Goal: Task Accomplishment & Management: Complete application form

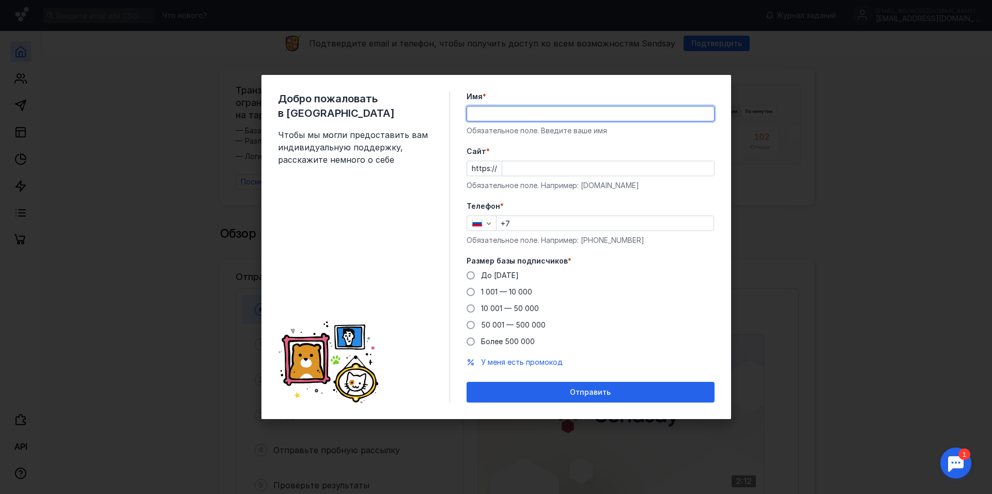
click at [510, 107] on input "Имя *" at bounding box center [590, 113] width 247 height 14
type input "[PERSON_NAME]"
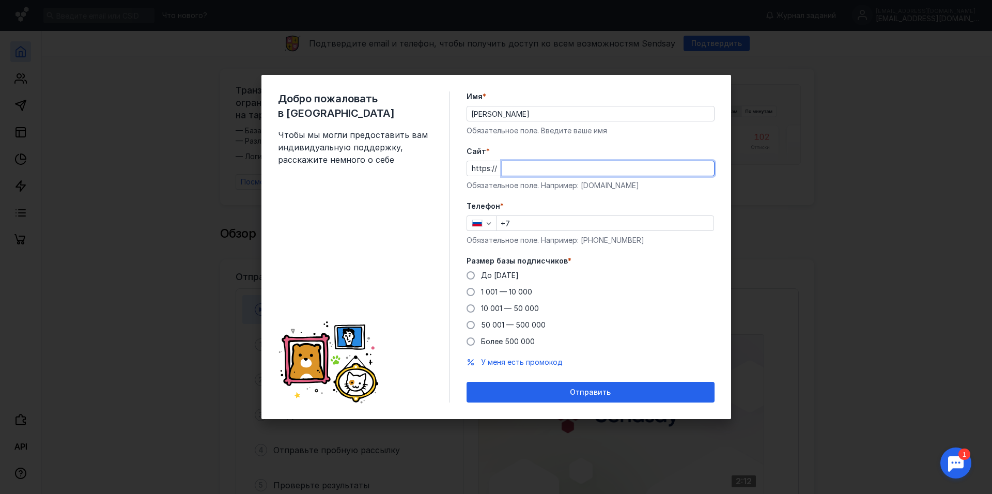
click at [551, 164] on input "Cайт *" at bounding box center [608, 168] width 212 height 14
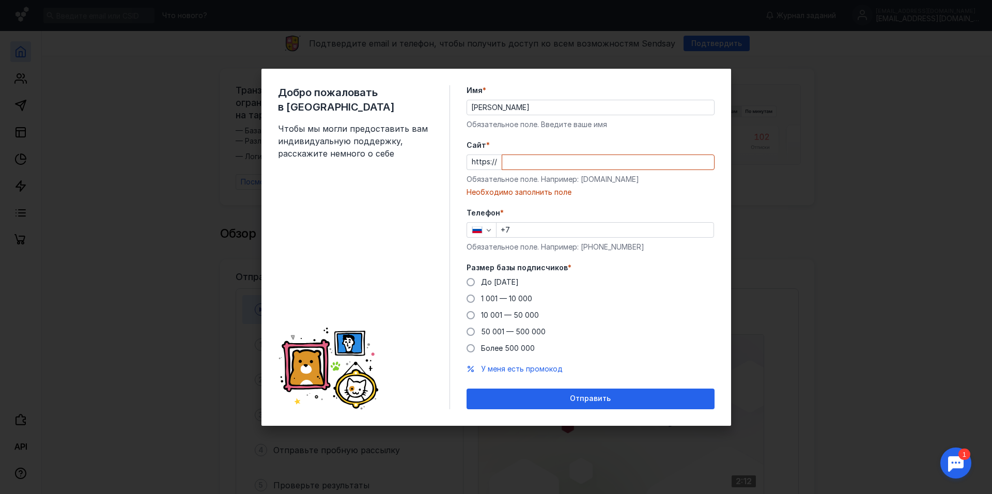
click at [603, 187] on div "Cайт * https:// Обязательное поле. Например: [DOMAIN_NAME] Необходимо заполнить…" at bounding box center [590, 168] width 248 height 57
drag, startPoint x: 628, startPoint y: 180, endPoint x: 579, endPoint y: 179, distance: 48.6
click at [579, 179] on div "Обязательное поле. Например: [DOMAIN_NAME]" at bounding box center [590, 179] width 248 height 10
copy div "[DOMAIN_NAME]"
click at [505, 161] on input "Cайт *" at bounding box center [608, 162] width 212 height 14
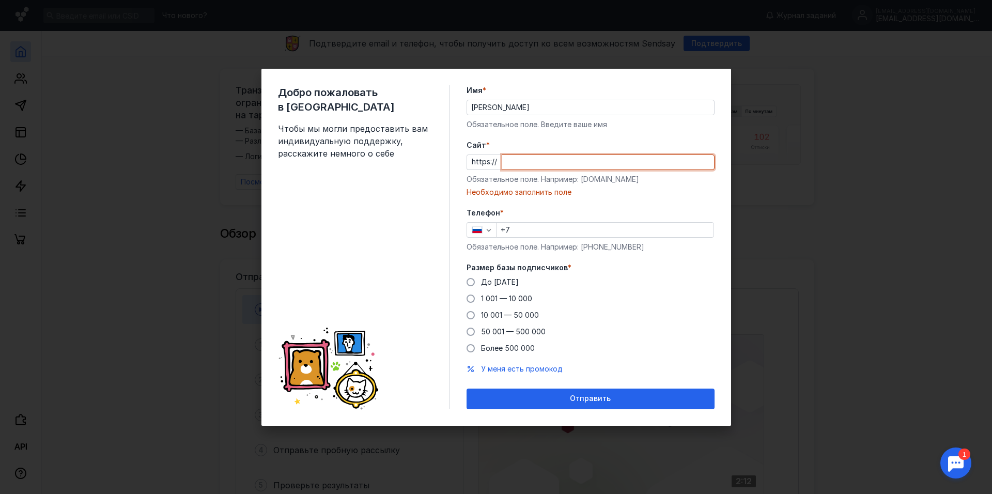
paste input "[DOMAIN_NAME]"
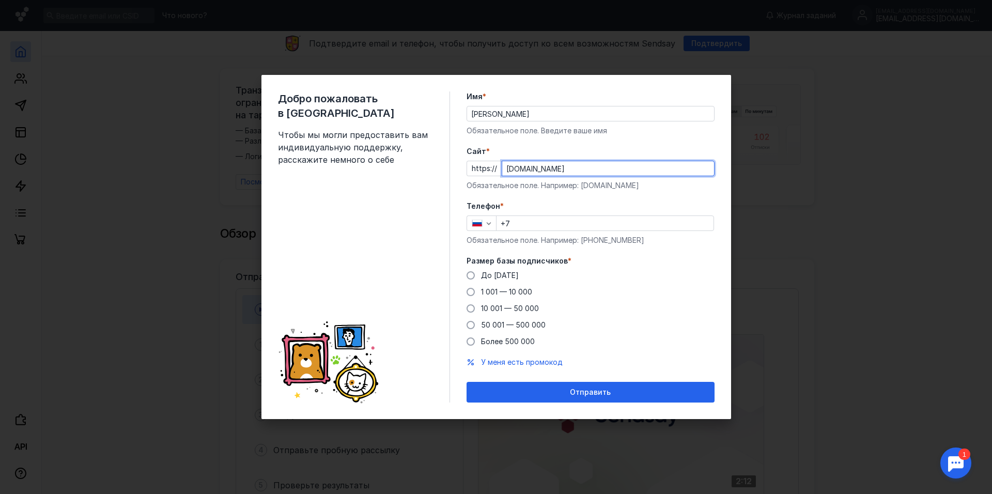
type input "[DOMAIN_NAME]"
click at [601, 206] on label "Телефон *" at bounding box center [590, 206] width 248 height 10
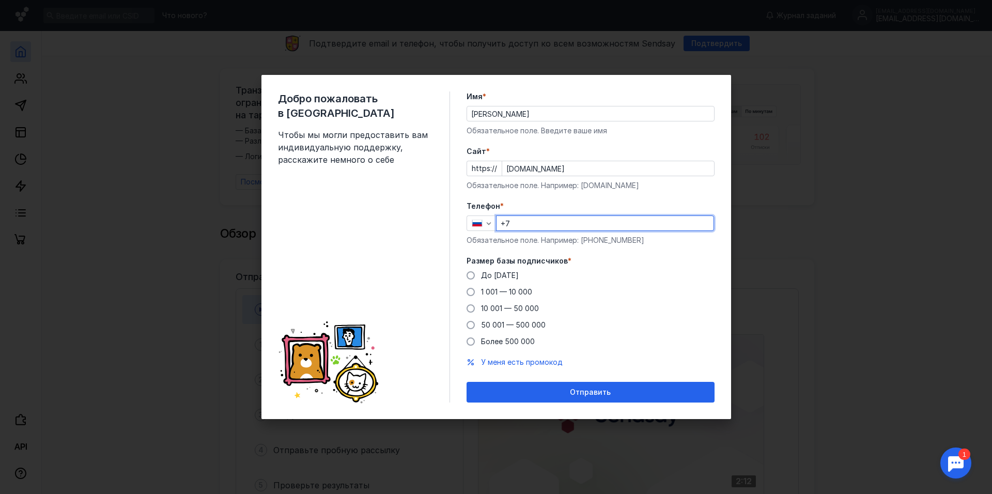
click at [569, 220] on input "+7" at bounding box center [604, 223] width 217 height 14
type input "[PHONE_NUMBER]"
click at [468, 273] on span at bounding box center [470, 275] width 8 height 8
click at [0, 0] on input "До [DATE]" at bounding box center [0, 0] width 0 height 0
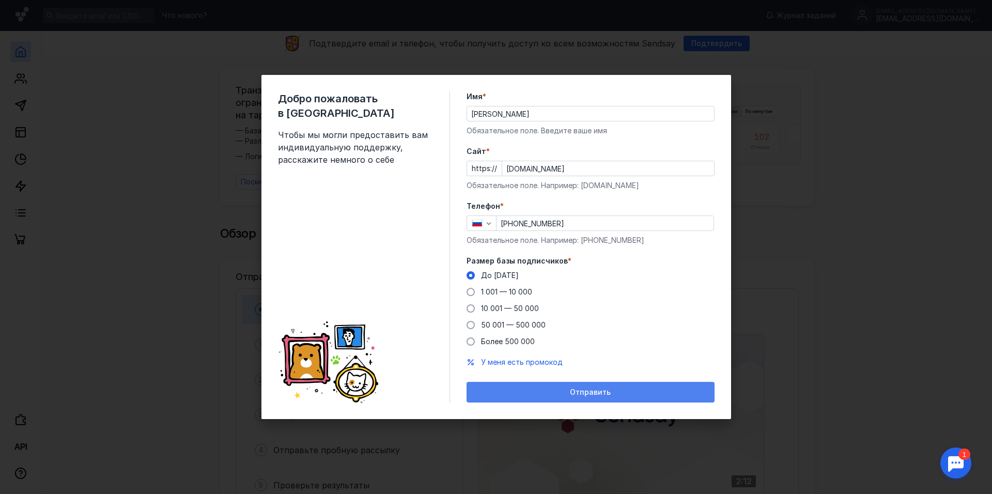
click at [657, 393] on div "Отправить" at bounding box center [591, 392] width 238 height 9
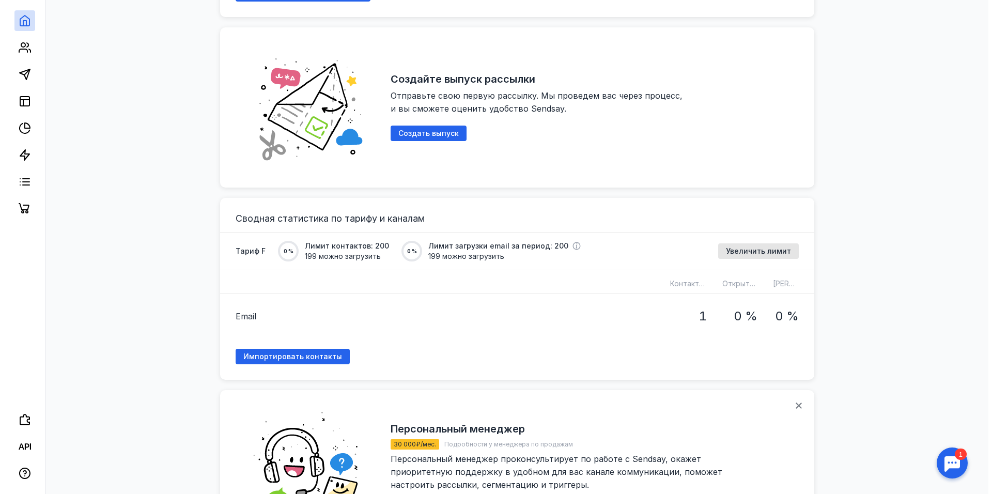
scroll to position [620, 0]
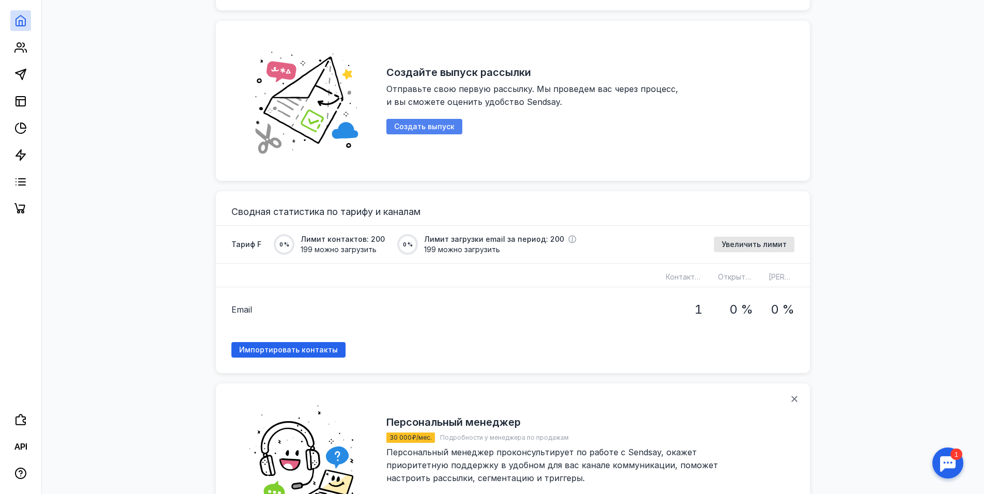
click at [409, 127] on div "Создать выпуск" at bounding box center [424, 126] width 76 height 15
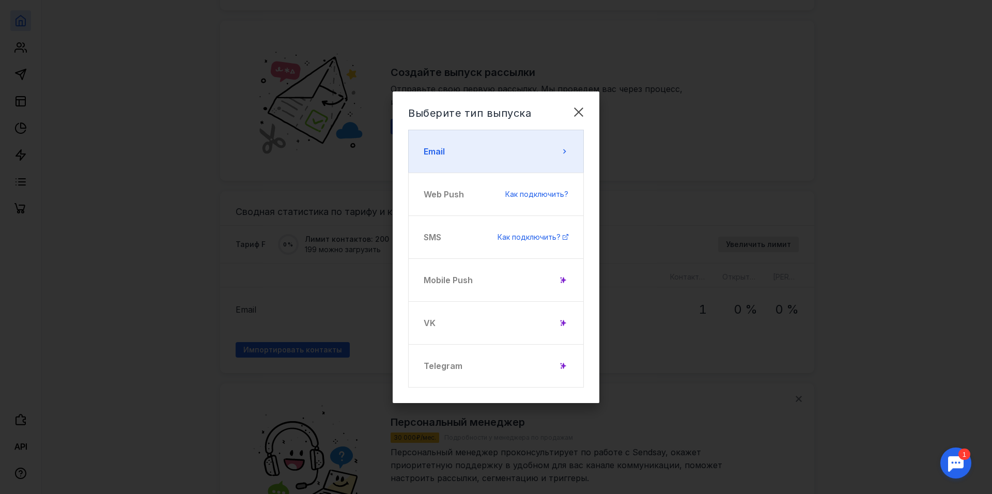
click at [515, 148] on button "Email" at bounding box center [496, 151] width 176 height 43
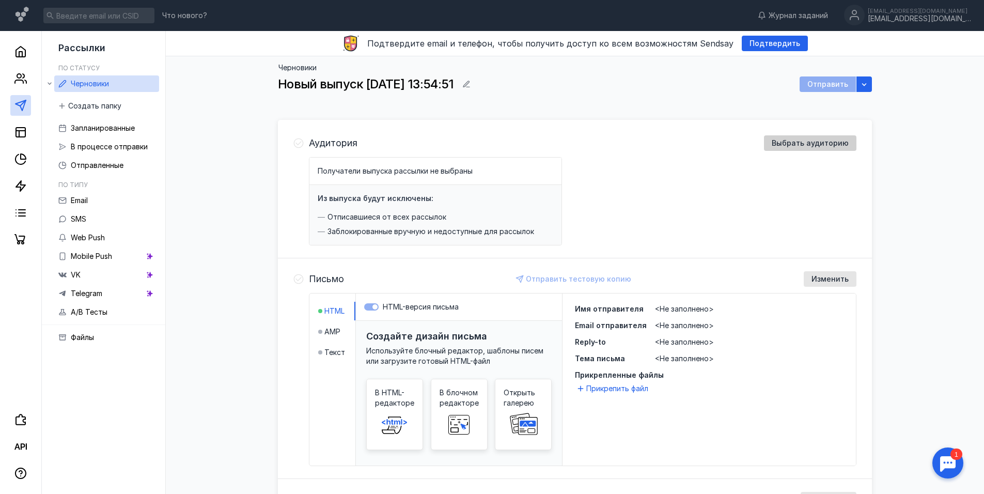
click at [802, 140] on span "Выбрать аудиторию" at bounding box center [810, 143] width 77 height 9
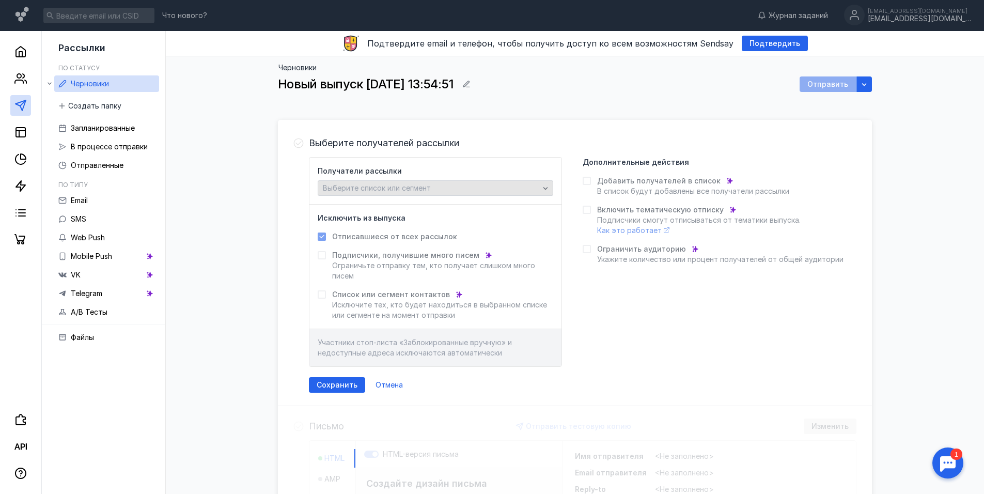
click at [489, 186] on div "Выберите список или сегмент" at bounding box center [431, 188] width 222 height 9
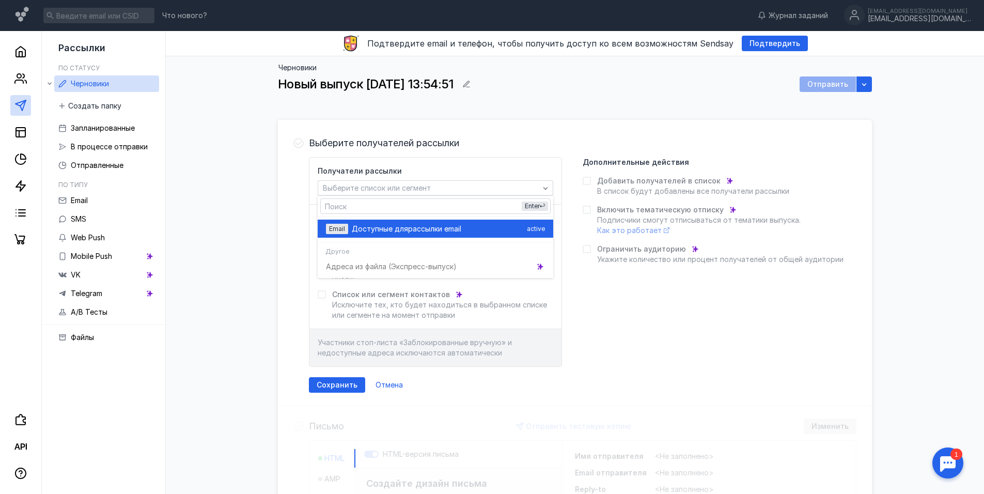
click at [495, 230] on div "Доступные для рассылки email" at bounding box center [437, 229] width 171 height 10
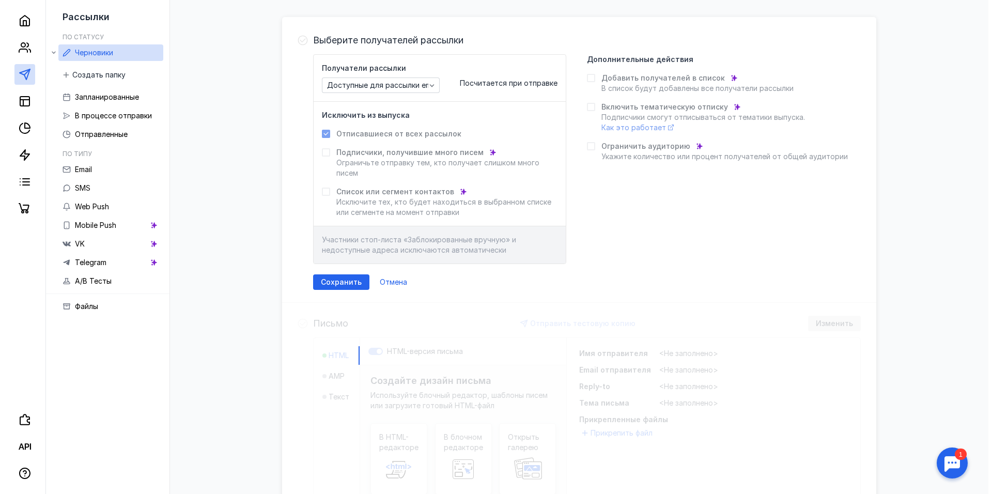
scroll to position [103, 0]
click at [343, 284] on span "Сохранить" at bounding box center [337, 281] width 41 height 9
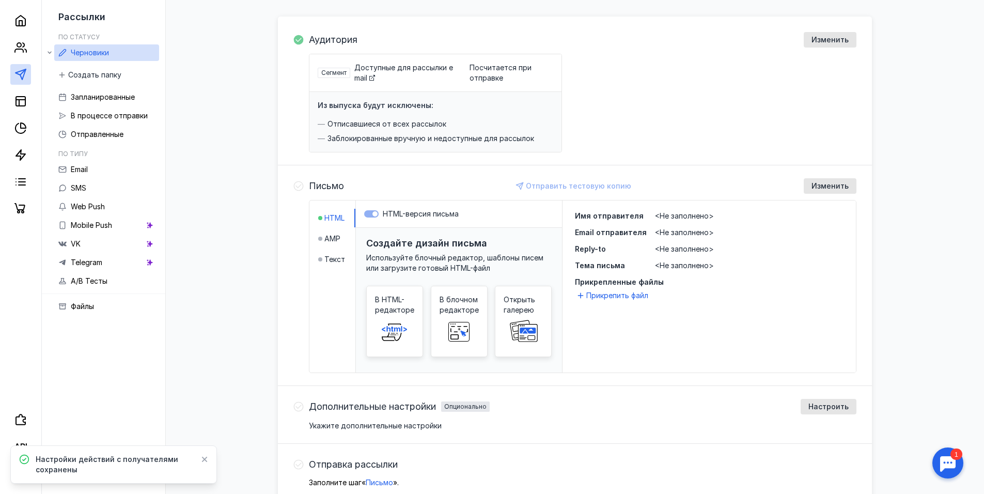
click at [559, 320] on div "Создайте дизайн письма Используйте блочный редактор, шаблоны писем или загрузит…" at bounding box center [459, 314] width 206 height 172
click at [531, 317] on span at bounding box center [523, 331] width 33 height 33
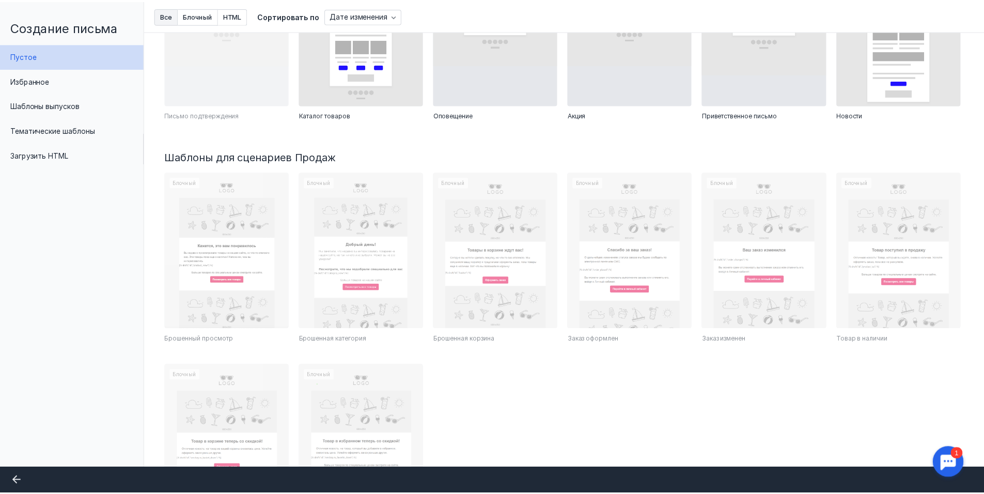
scroll to position [161, 0]
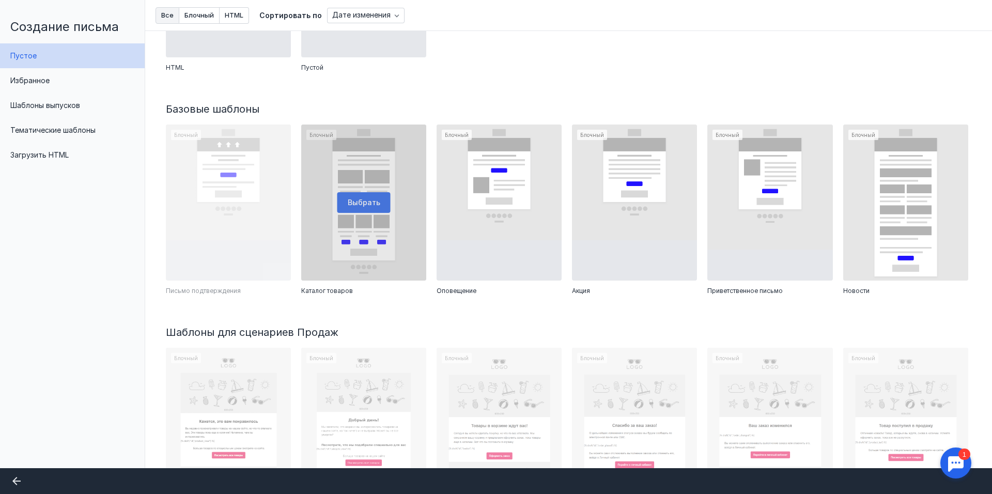
click at [399, 195] on div at bounding box center [363, 202] width 125 height 156
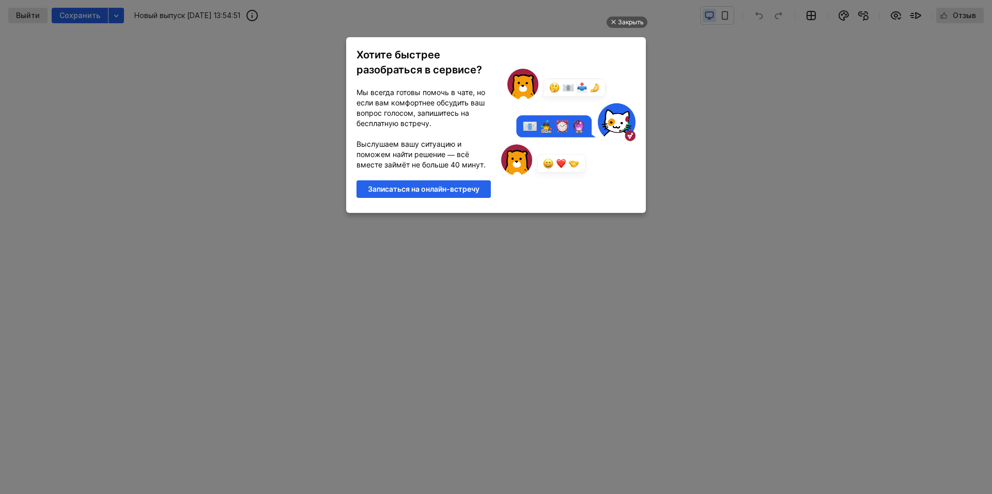
click at [751, 149] on ul "Закрыть Хотите быстрее разобраться в сервисе? Мы всегда готовы помочь в чате, н…" at bounding box center [496, 248] width 992 height 494
